Goal: Information Seeking & Learning: Learn about a topic

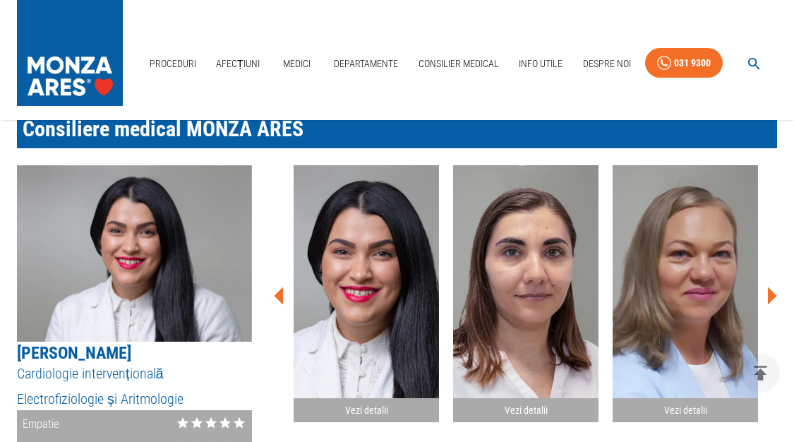
scroll to position [2086, 0]
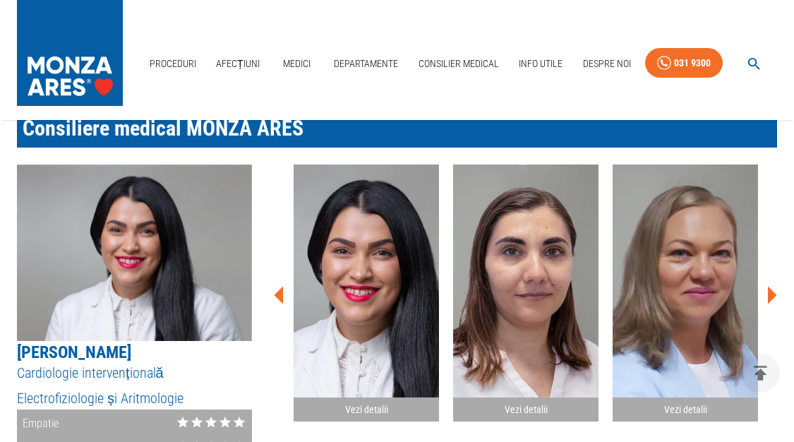
click at [767, 283] on icon at bounding box center [771, 295] width 42 height 42
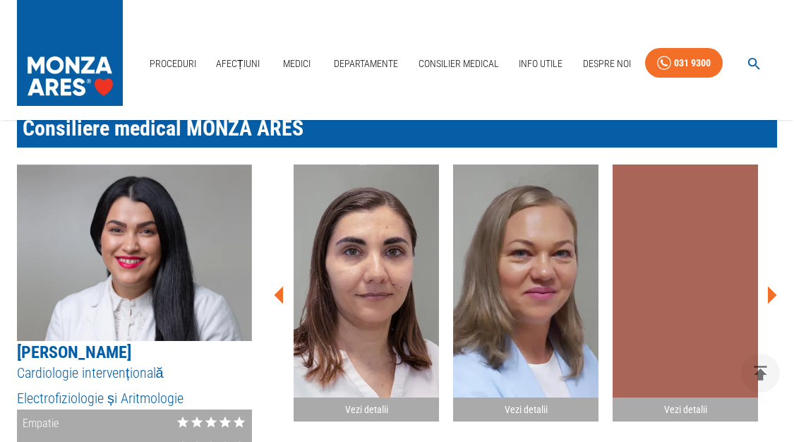
click at [767, 283] on icon at bounding box center [771, 295] width 42 height 42
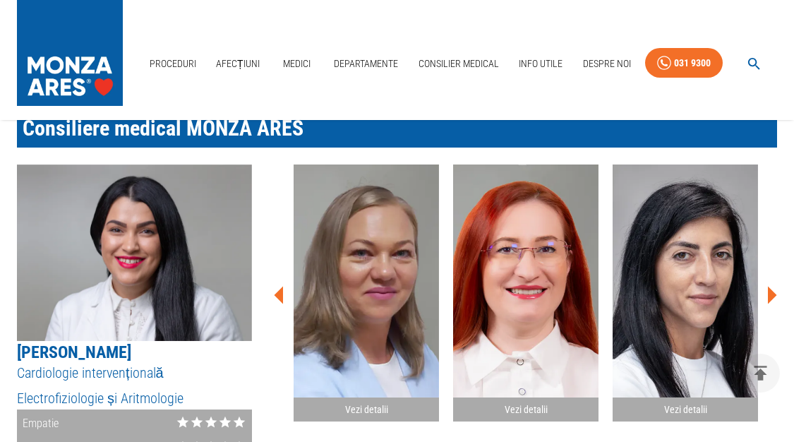
click at [767, 284] on icon at bounding box center [771, 295] width 42 height 42
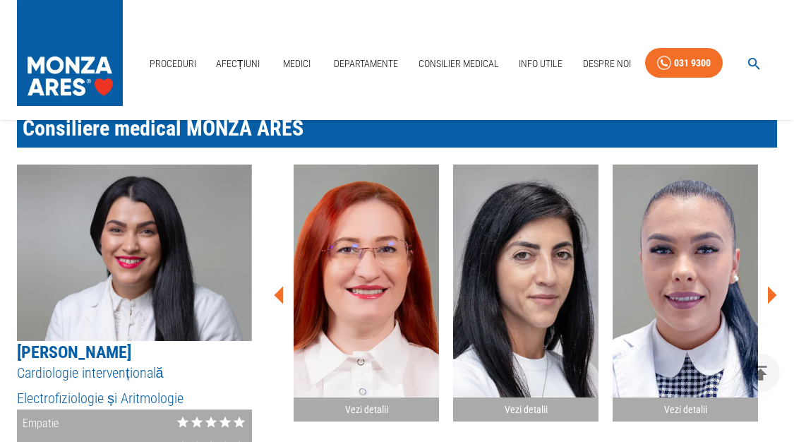
click at [766, 284] on icon at bounding box center [771, 295] width 42 height 42
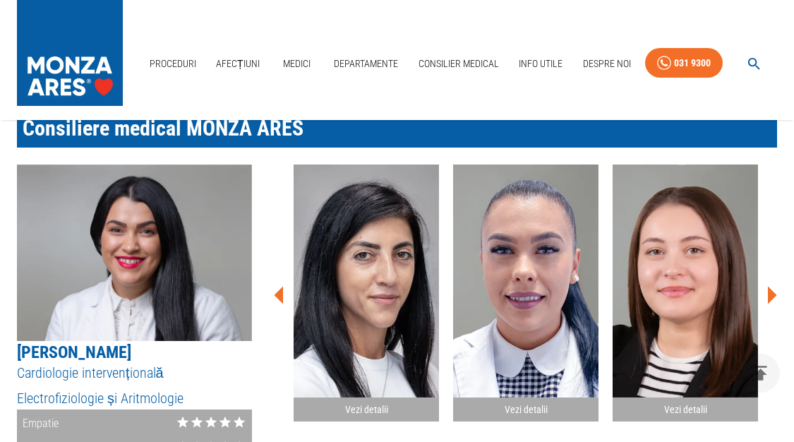
click at [766, 284] on icon at bounding box center [771, 295] width 42 height 42
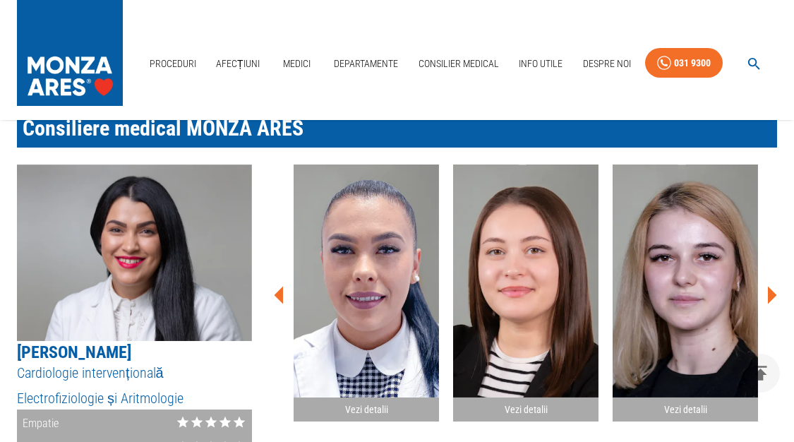
click at [766, 284] on icon at bounding box center [771, 295] width 42 height 42
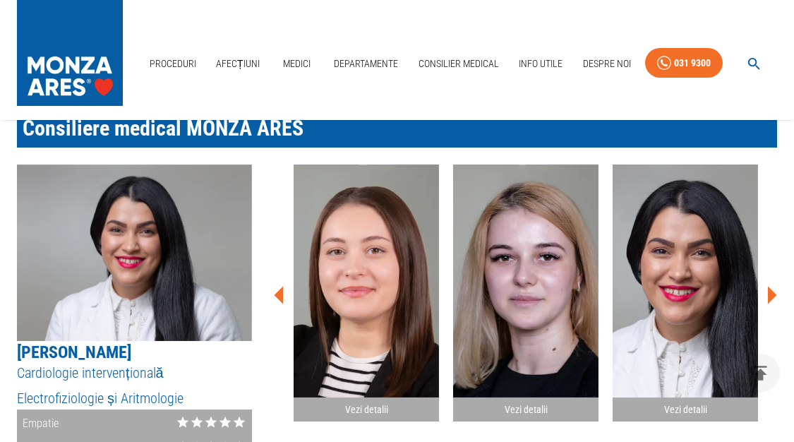
click at [766, 284] on icon at bounding box center [771, 295] width 42 height 42
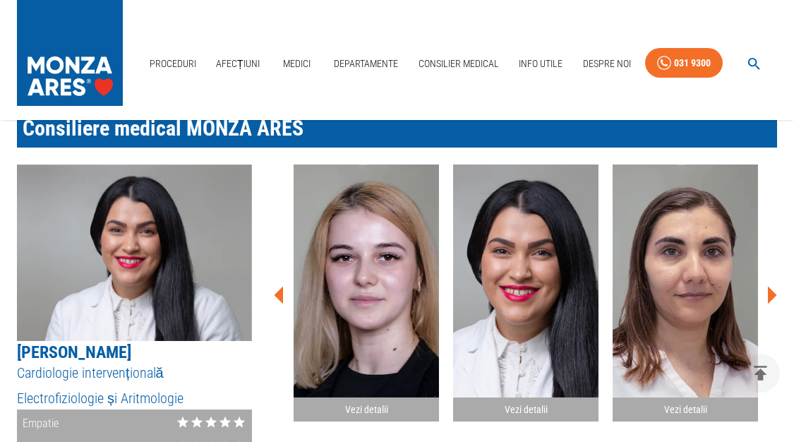
click at [766, 284] on icon at bounding box center [771, 295] width 42 height 42
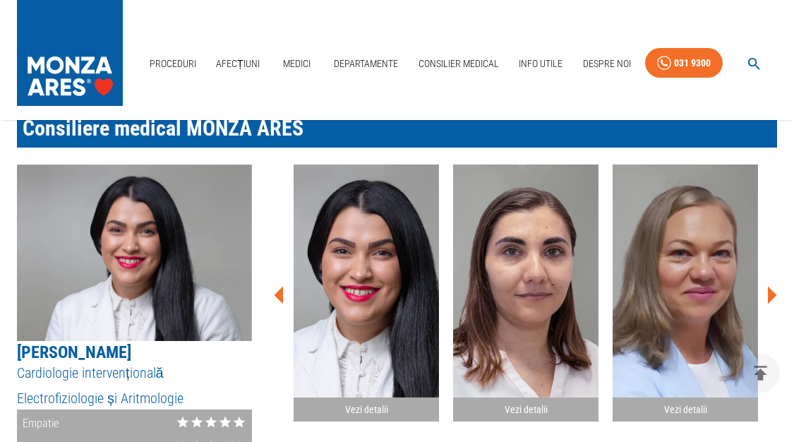
click at [766, 284] on icon at bounding box center [771, 295] width 42 height 42
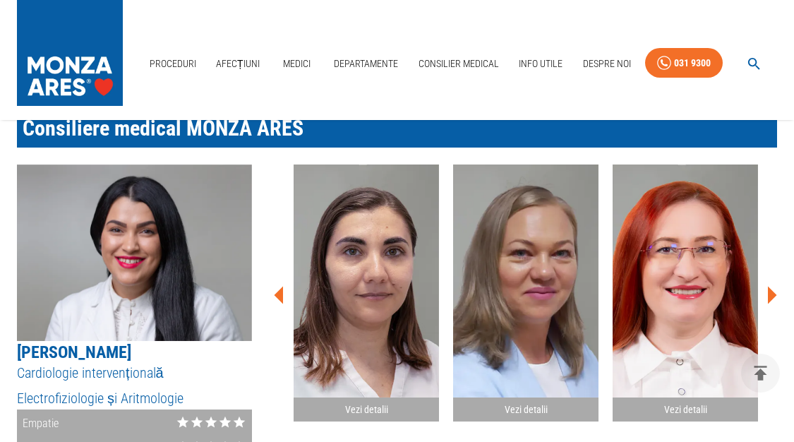
click at [766, 284] on icon at bounding box center [771, 295] width 42 height 42
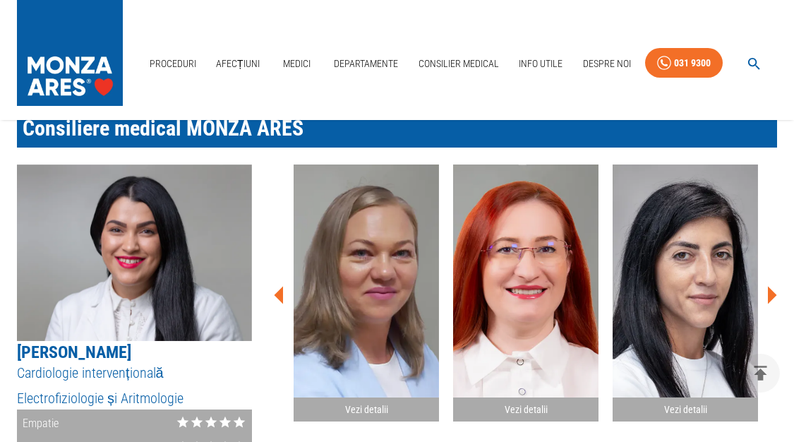
click at [766, 283] on icon at bounding box center [771, 295] width 42 height 42
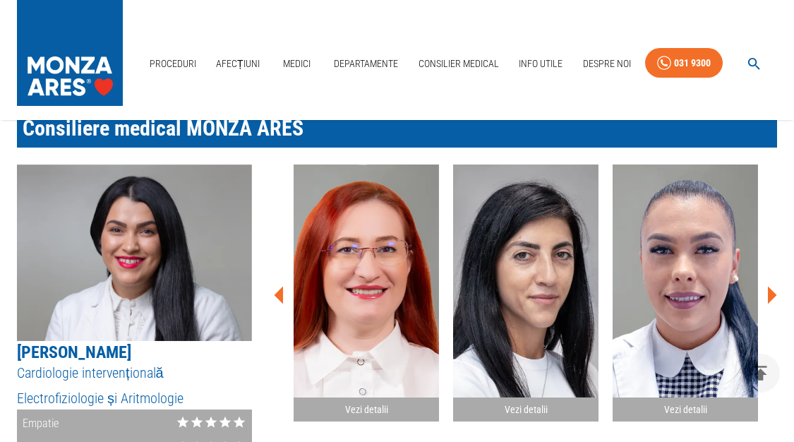
click at [766, 283] on icon at bounding box center [771, 295] width 42 height 42
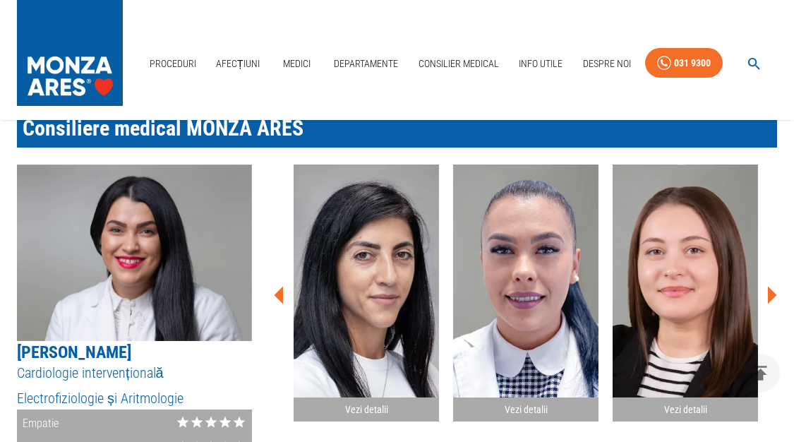
click at [766, 283] on icon at bounding box center [771, 295] width 42 height 42
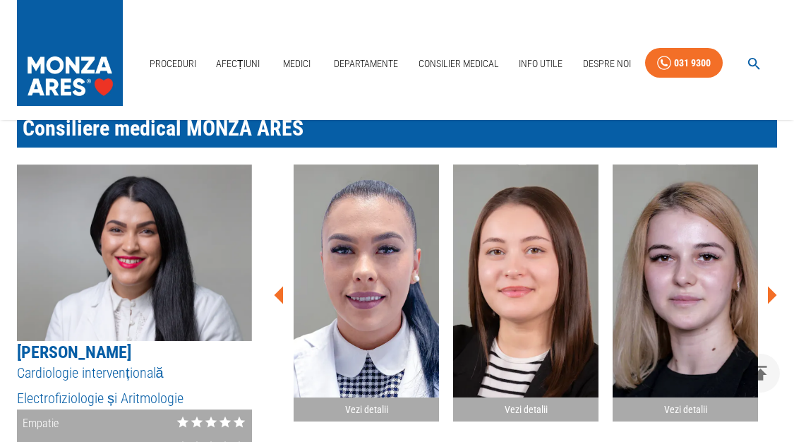
click at [766, 283] on icon at bounding box center [771, 295] width 42 height 42
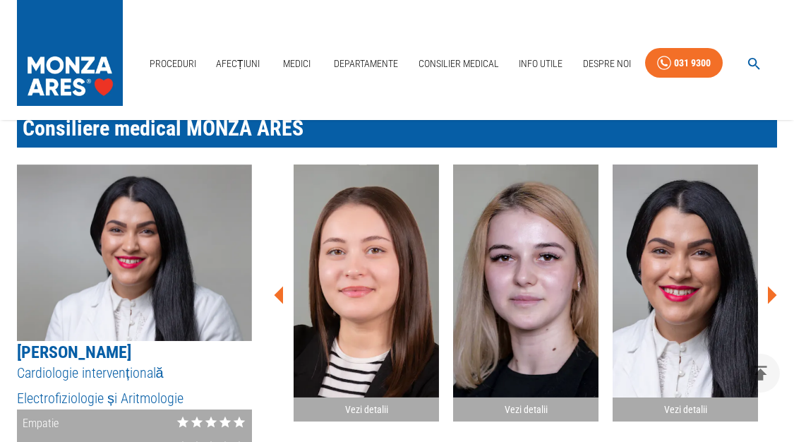
click at [766, 283] on icon at bounding box center [771, 295] width 42 height 42
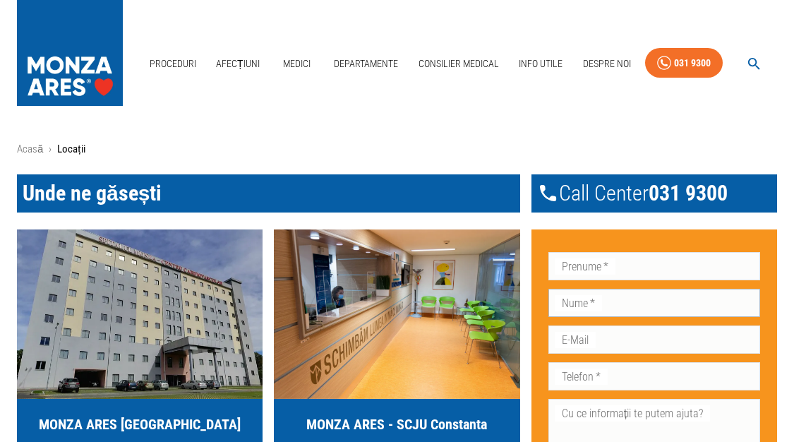
scroll to position [0, 0]
click at [61, 80] on img at bounding box center [70, 49] width 106 height 99
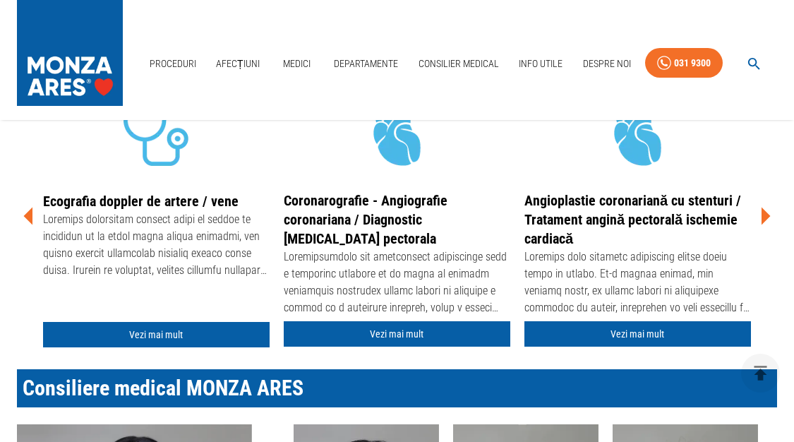
scroll to position [329, 0]
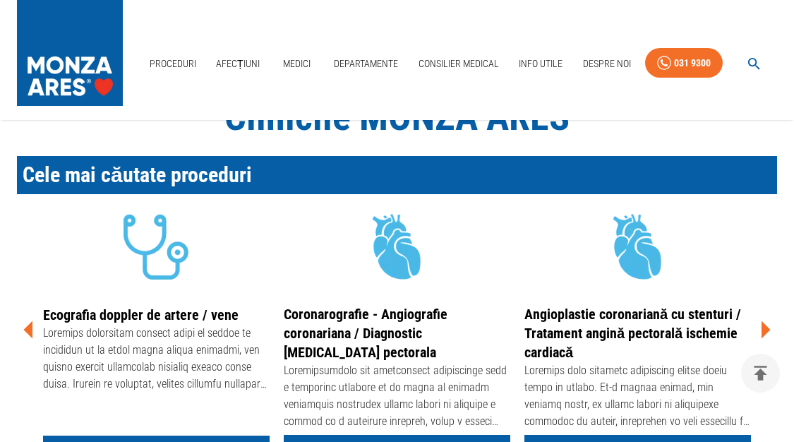
click at [152, 314] on link "Ecografia doppler de artere / vene" at bounding box center [140, 314] width 195 height 17
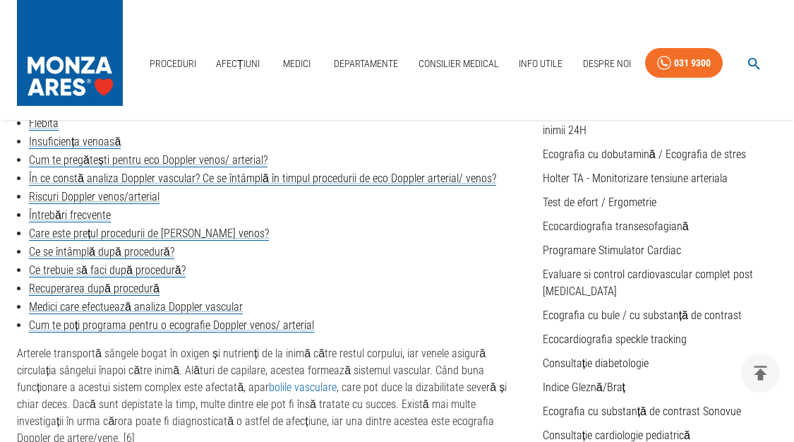
scroll to position [445, 0]
